Goal: Complete application form

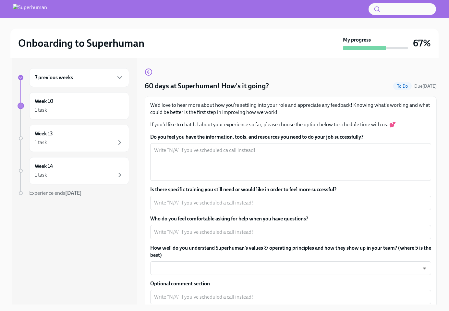
click at [303, 56] on div "Onboarding to Superhuman My progress 67%" at bounding box center [224, 43] width 428 height 29
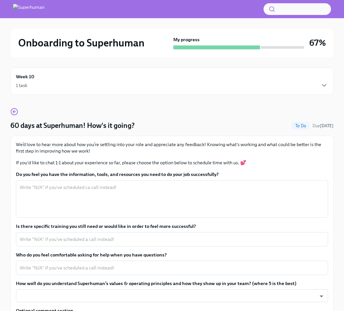
click at [217, 107] on div "Week 10 1 task 60 days at Superhuman! How's it going? To Do Due [DATE] We’d lov…" at bounding box center [171, 279] width 323 height 445
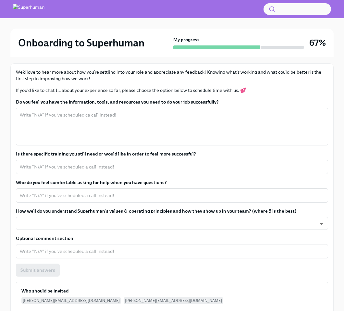
scroll to position [73, 0]
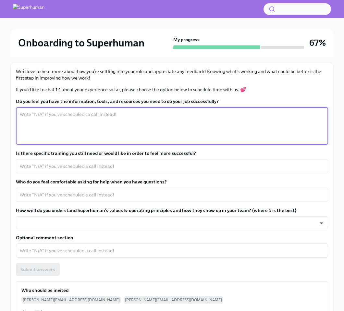
click at [137, 124] on textarea "Do you feel you have the information, tools, and resources you need to do your …" at bounding box center [172, 125] width 304 height 31
type textarea "Yes, 100%."
click at [113, 169] on textarea "Is there specific training you still need or would like in order to feel more s…" at bounding box center [172, 166] width 304 height 8
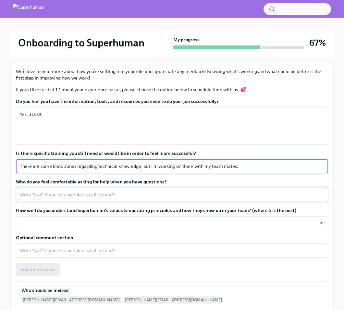
type textarea "There are some blind zones regarding technical knowledge, but I'm working on th…"
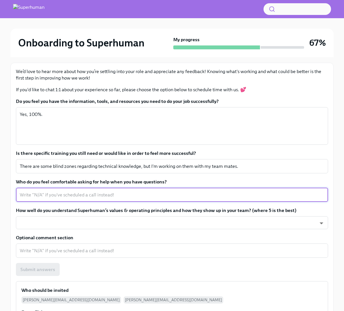
click at [104, 192] on textarea "Who do you feel comfortable asking for help when you have questions?" at bounding box center [172, 195] width 304 height 8
type textarea "Absolutely, more than comfortable. People are super helpful and welcoming!"
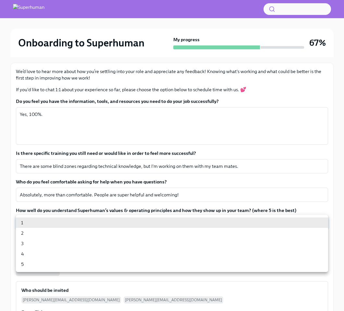
click at [94, 223] on body "Onboarding to Superhuman My progress 67% Week 10 1 task 60 days at Superhuman! …" at bounding box center [172, 178] width 344 height 502
click at [85, 264] on li "5" at bounding box center [172, 264] width 312 height 10
type input "9Q1r3DsrC"
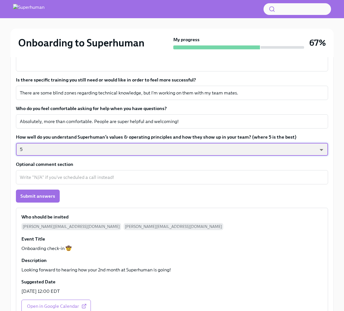
scroll to position [148, 0]
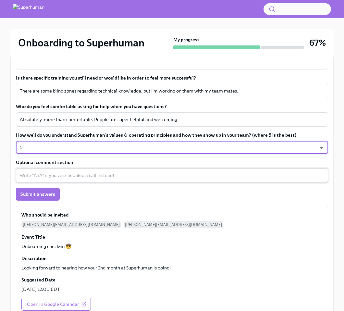
click at [98, 174] on textarea "Optional comment section" at bounding box center [172, 175] width 304 height 8
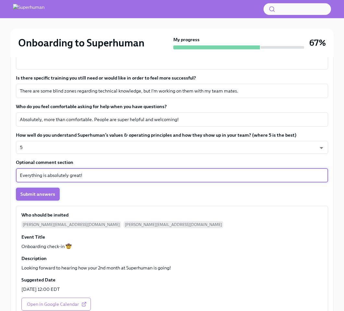
type textarea "Everything is absolutely great!"
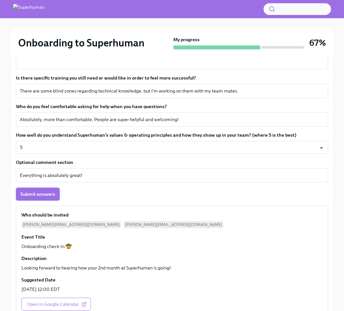
click at [48, 193] on span "Submit answers" at bounding box center [37, 194] width 35 height 6
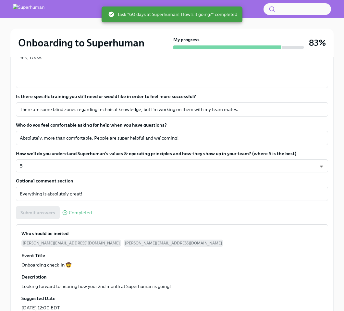
scroll to position [0, 0]
